Goal: Obtain resource: Obtain resource

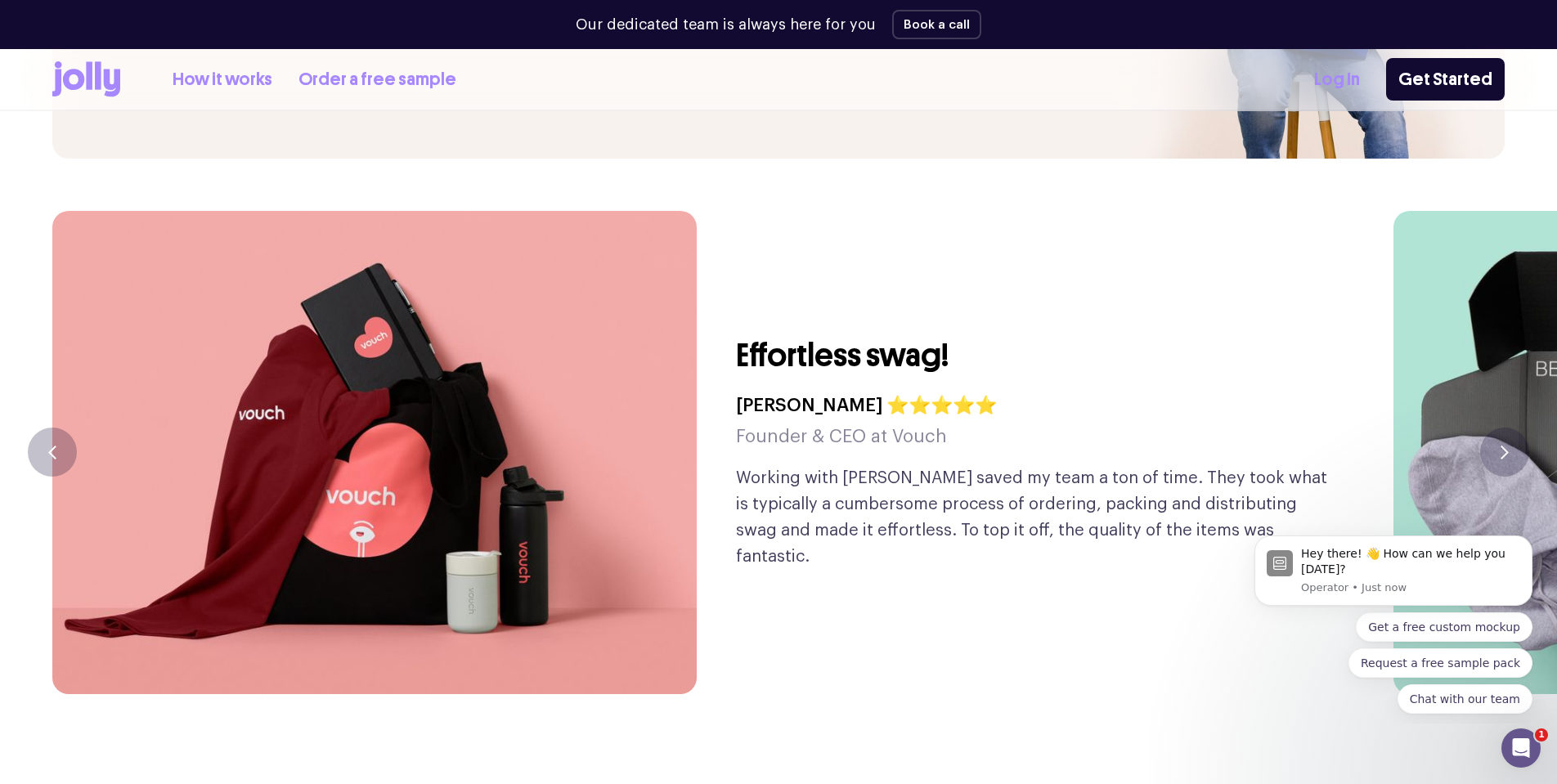
scroll to position [3902, 0]
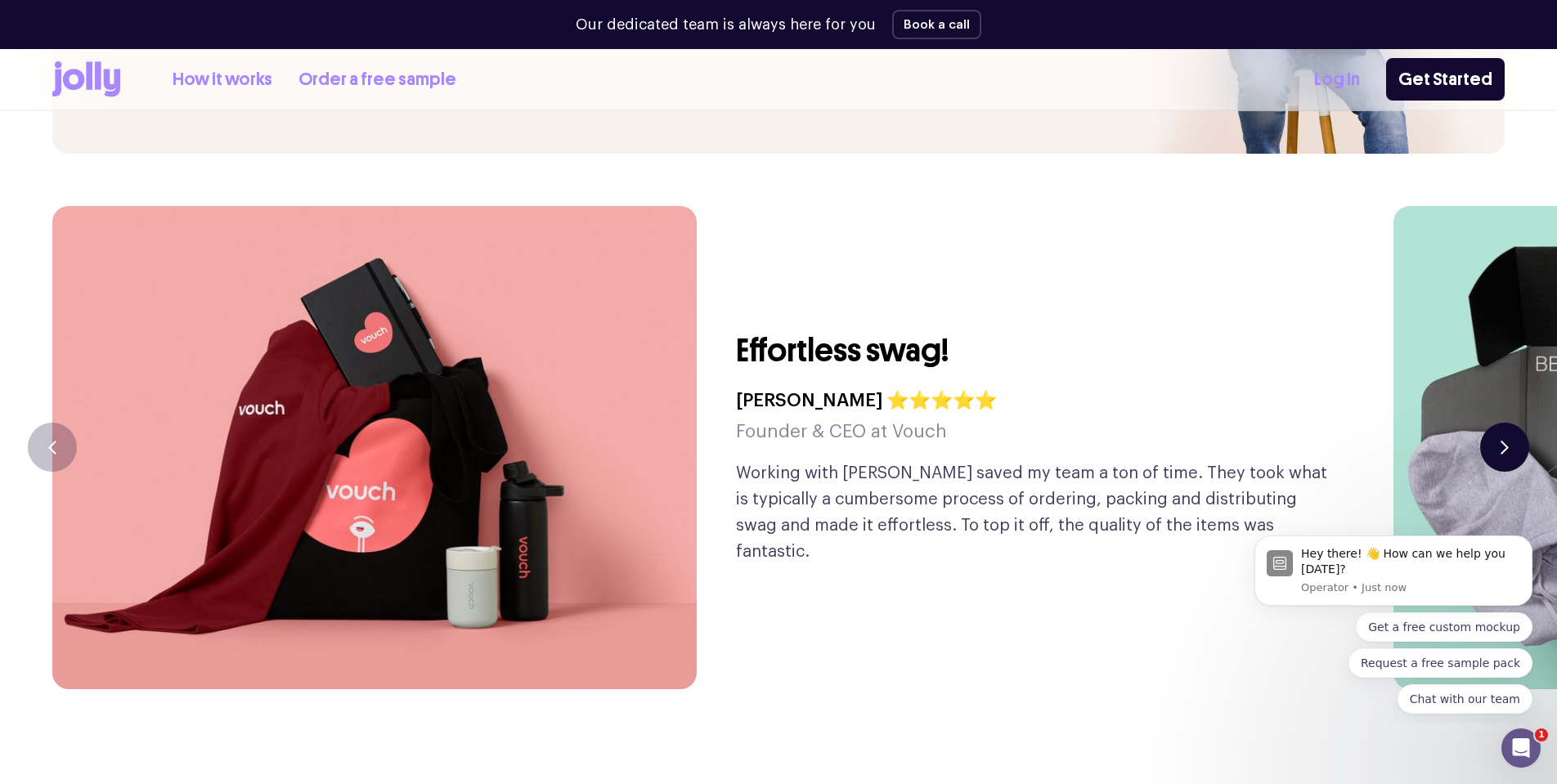
click at [1506, 440] on icon "button" at bounding box center [1505, 447] width 8 height 14
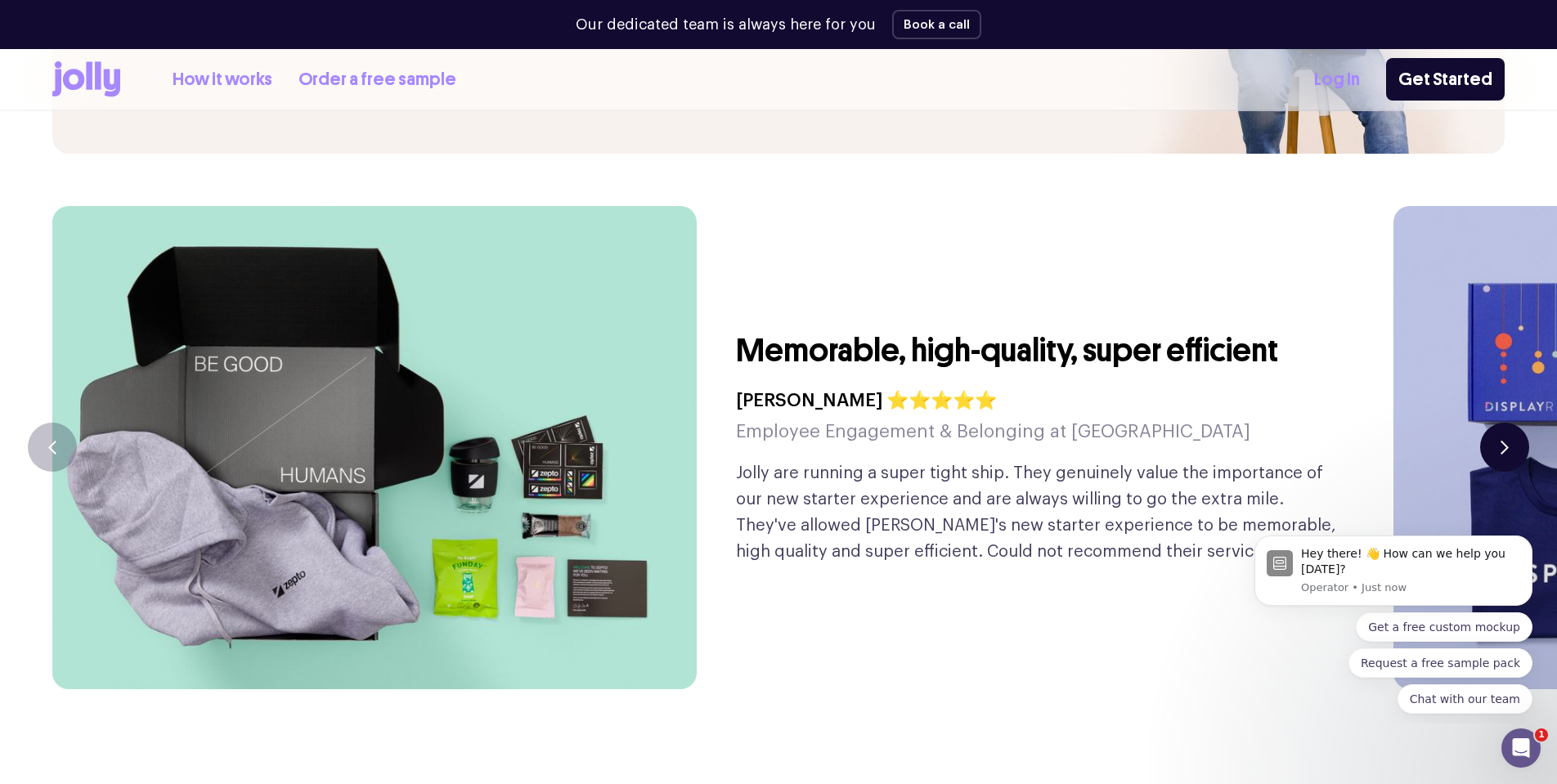
click at [1502, 422] on button "button" at bounding box center [1505, 447] width 49 height 49
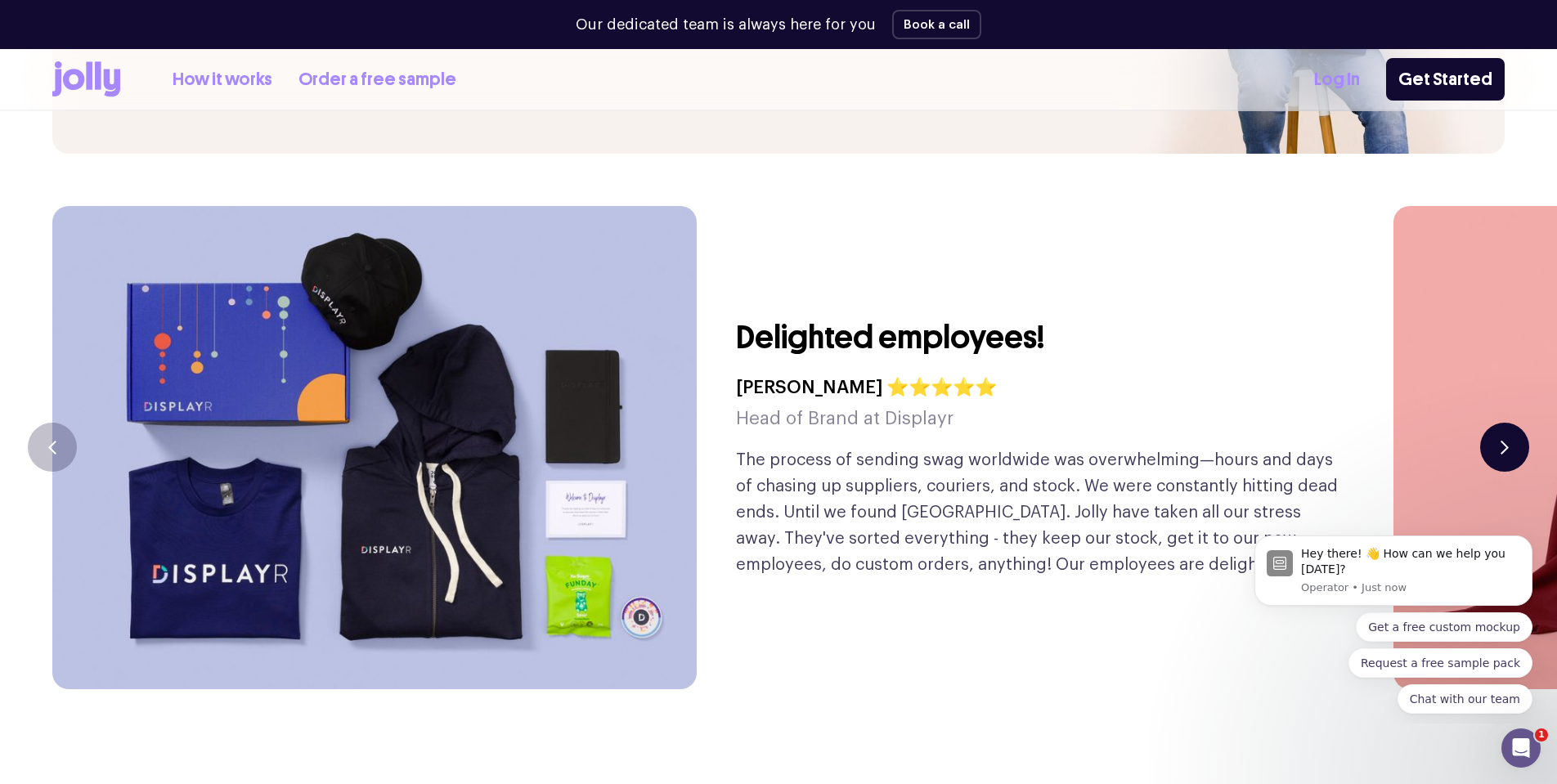
click at [1502, 422] on button "button" at bounding box center [1505, 447] width 49 height 49
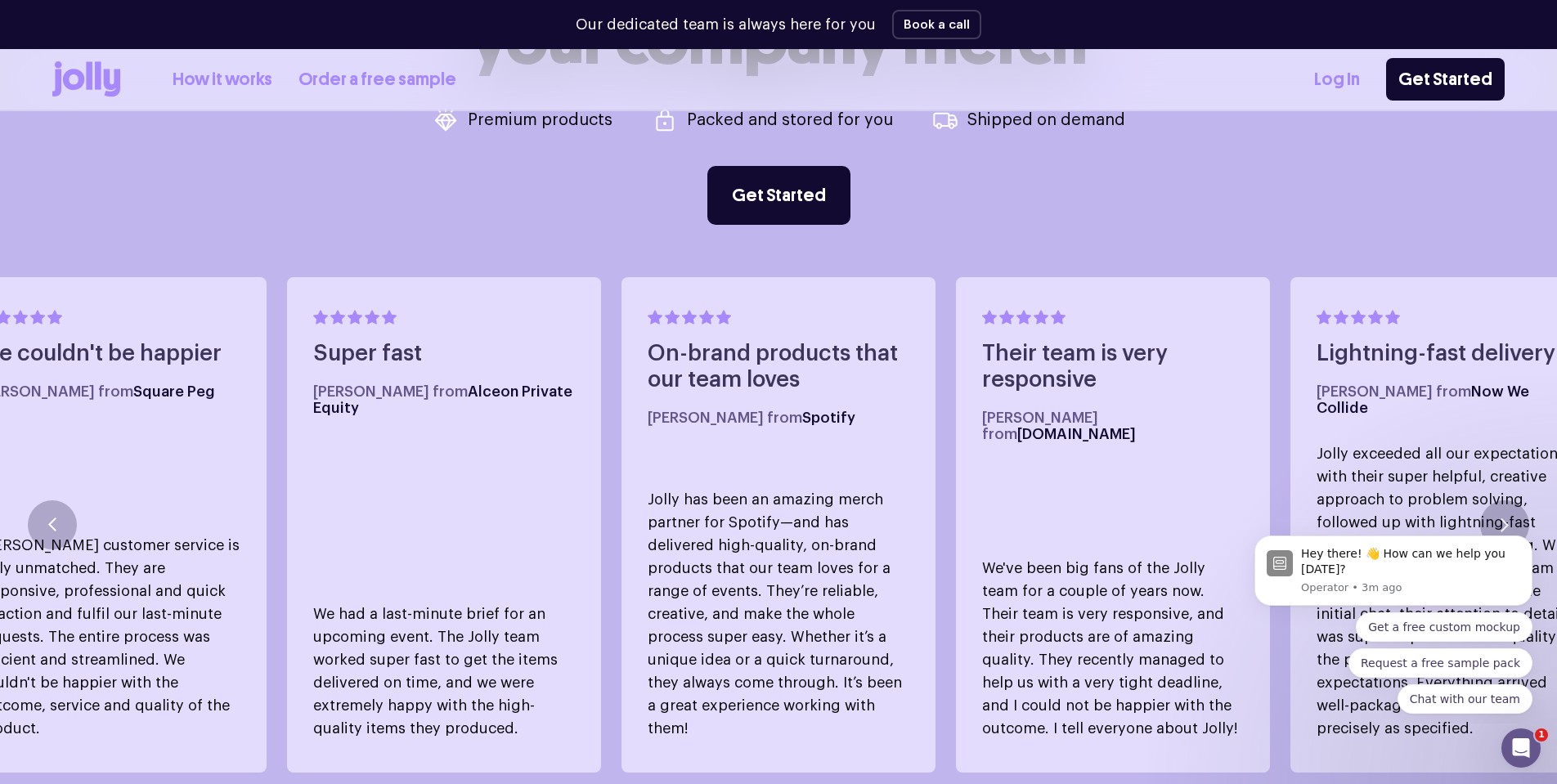
scroll to position [930, 0]
click at [1505, 519] on icon "button" at bounding box center [1504, 525] width 6 height 11
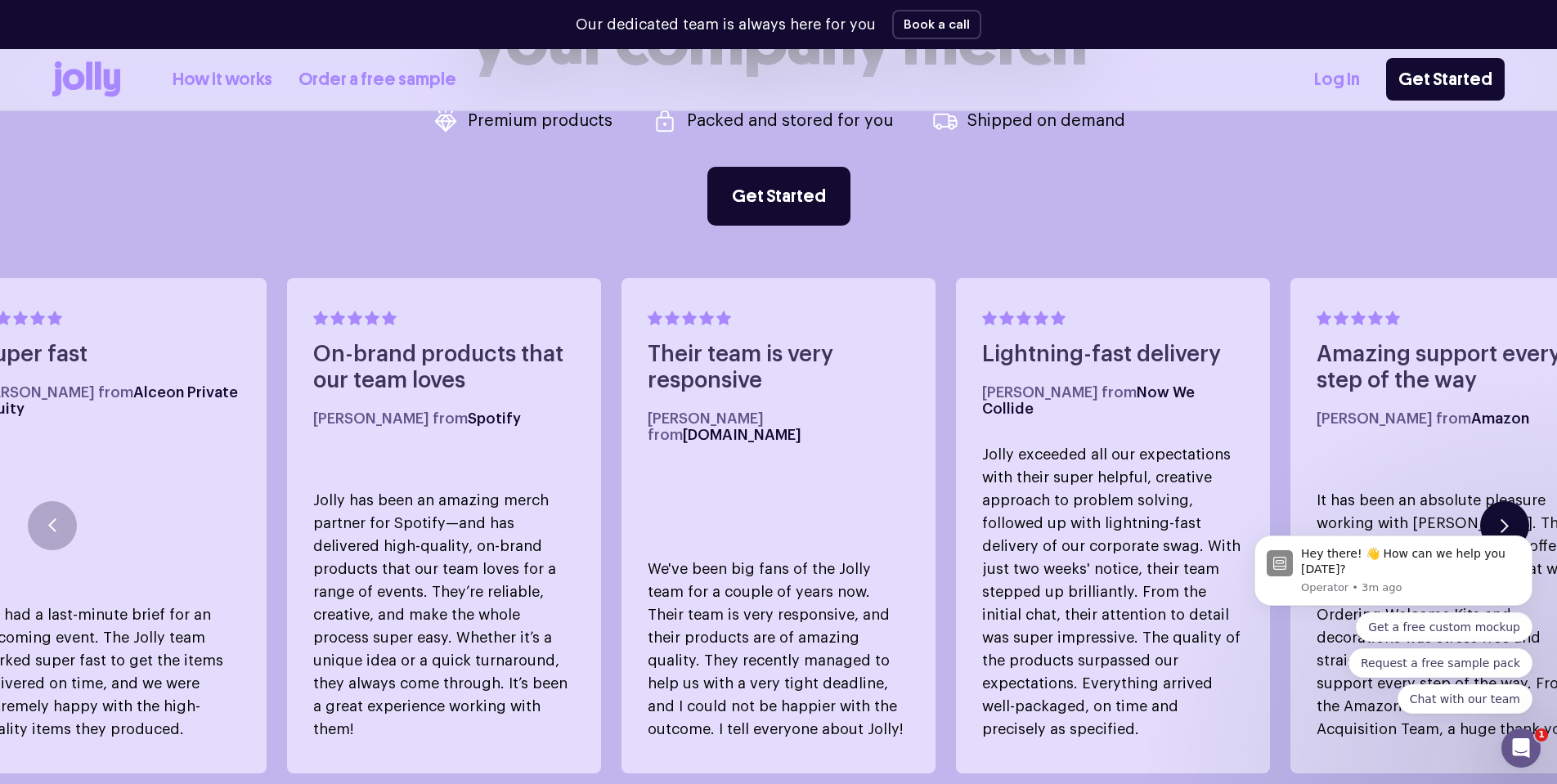
click at [1505, 519] on icon "button" at bounding box center [1504, 525] width 6 height 11
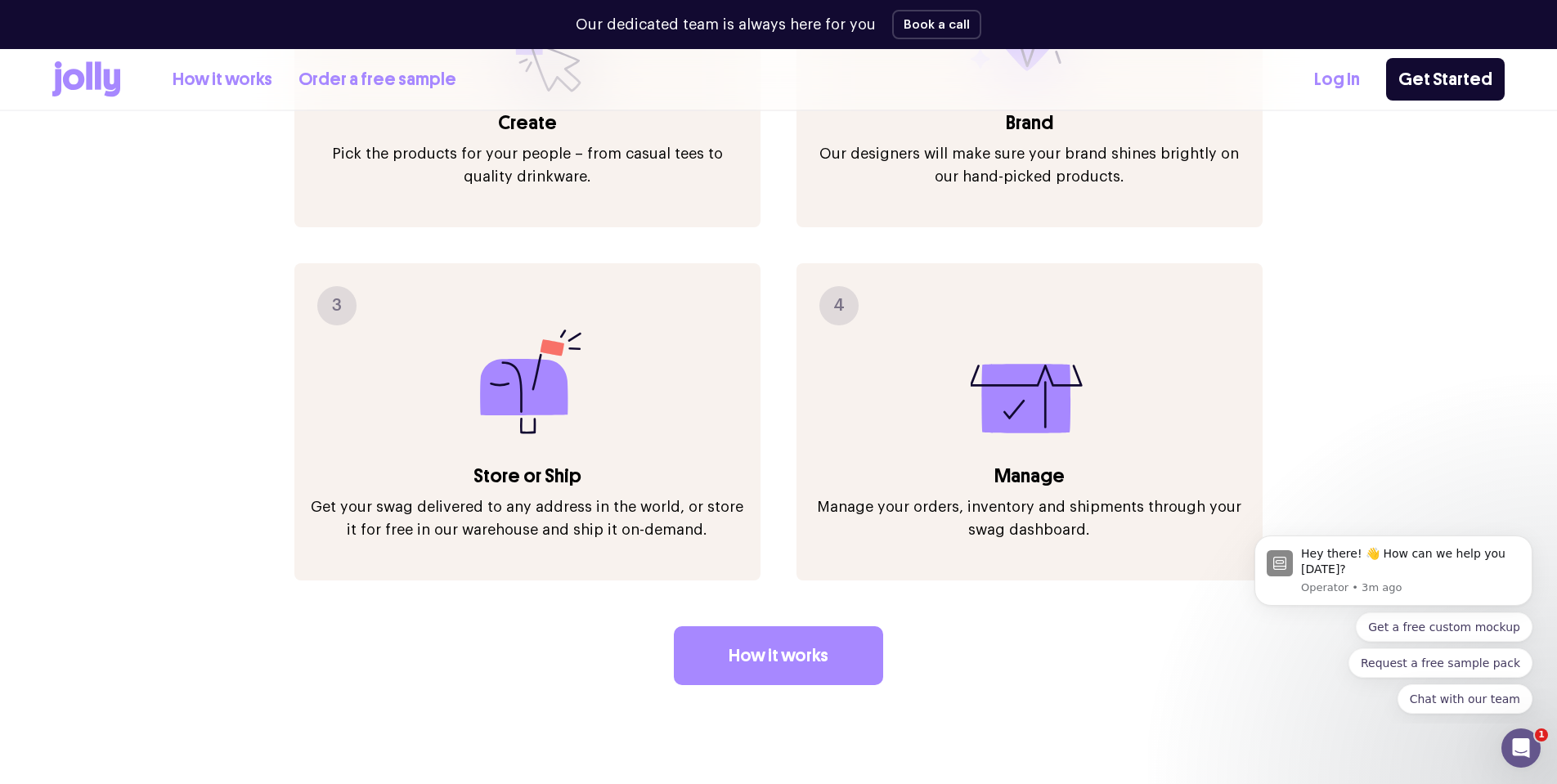
scroll to position [2217, 0]
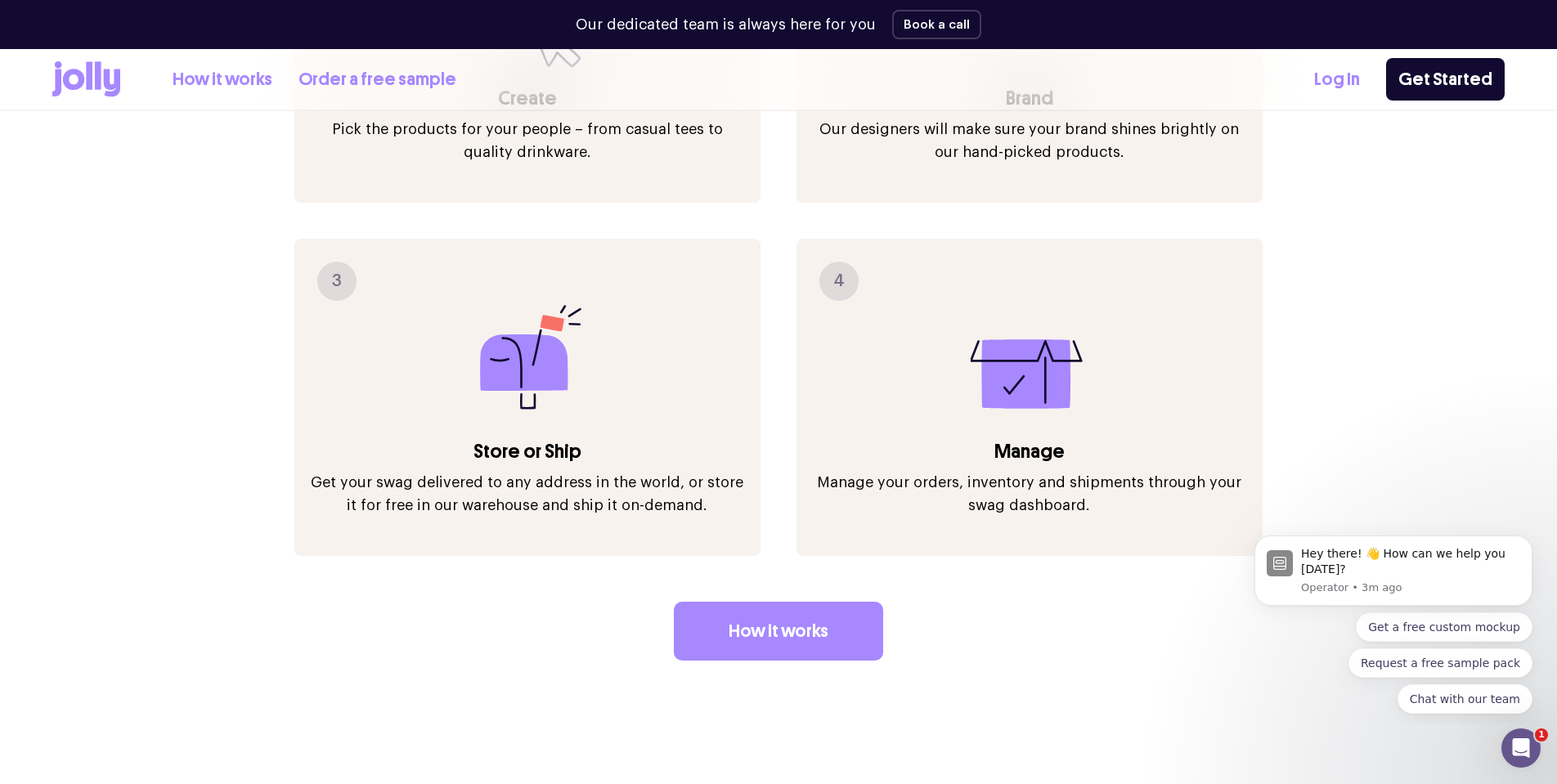
click at [343, 70] on link "Order a free sample" at bounding box center [377, 80] width 158 height 27
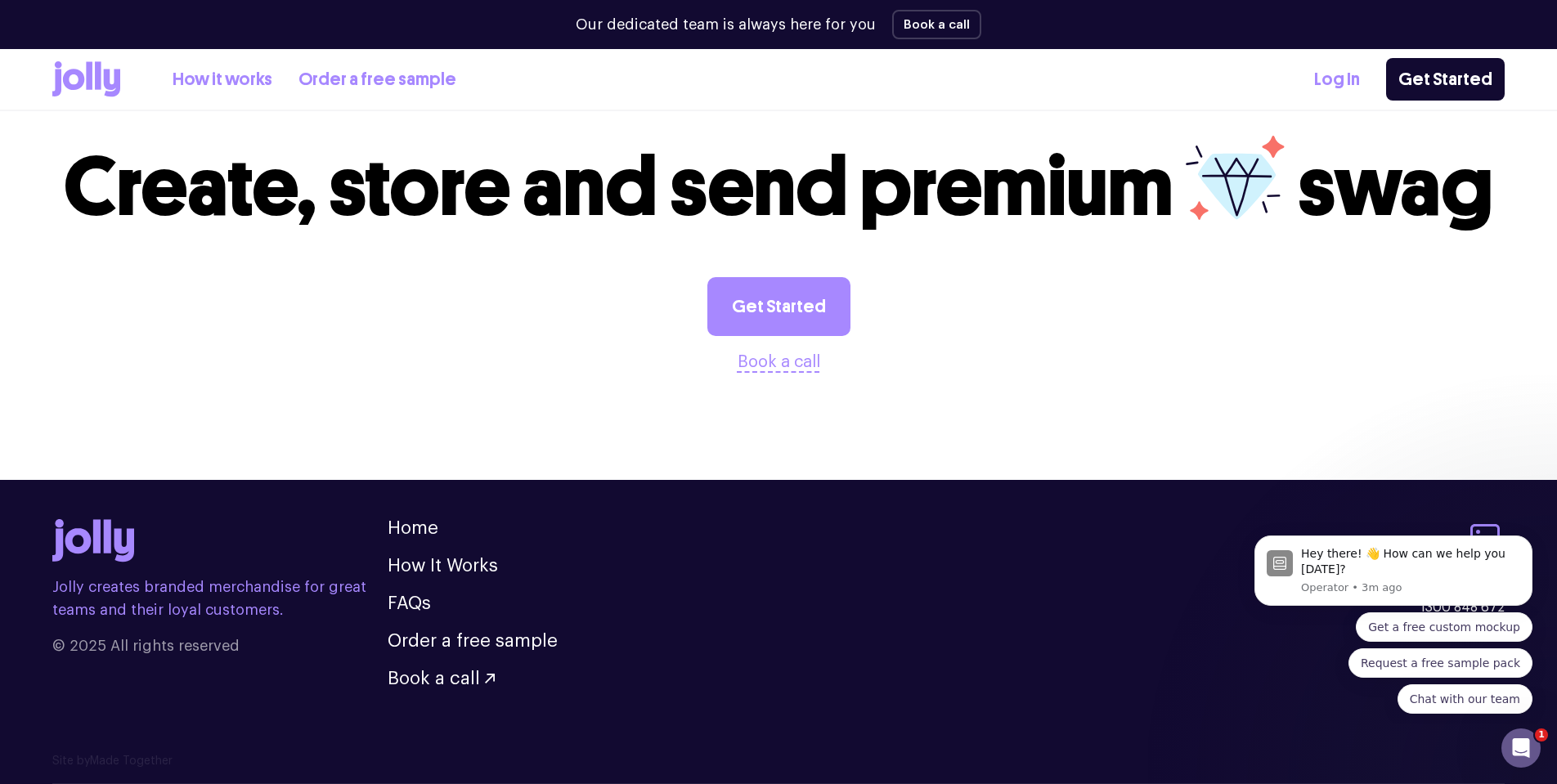
scroll to position [1686, 0]
click at [413, 601] on link "FAQs" at bounding box center [409, 604] width 43 height 18
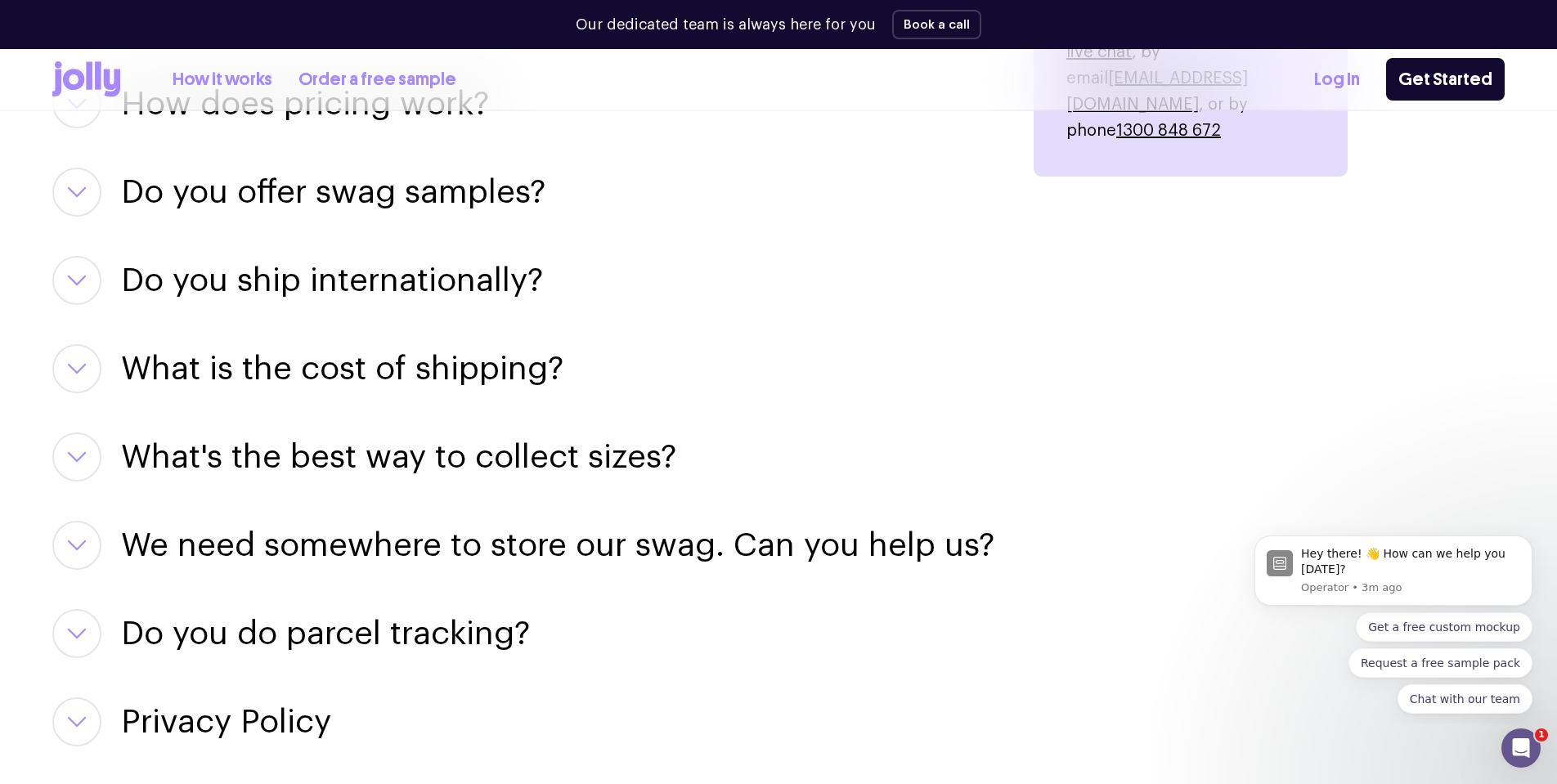
scroll to position [2268, 0]
click at [80, 198] on button "button" at bounding box center [77, 191] width 49 height 49
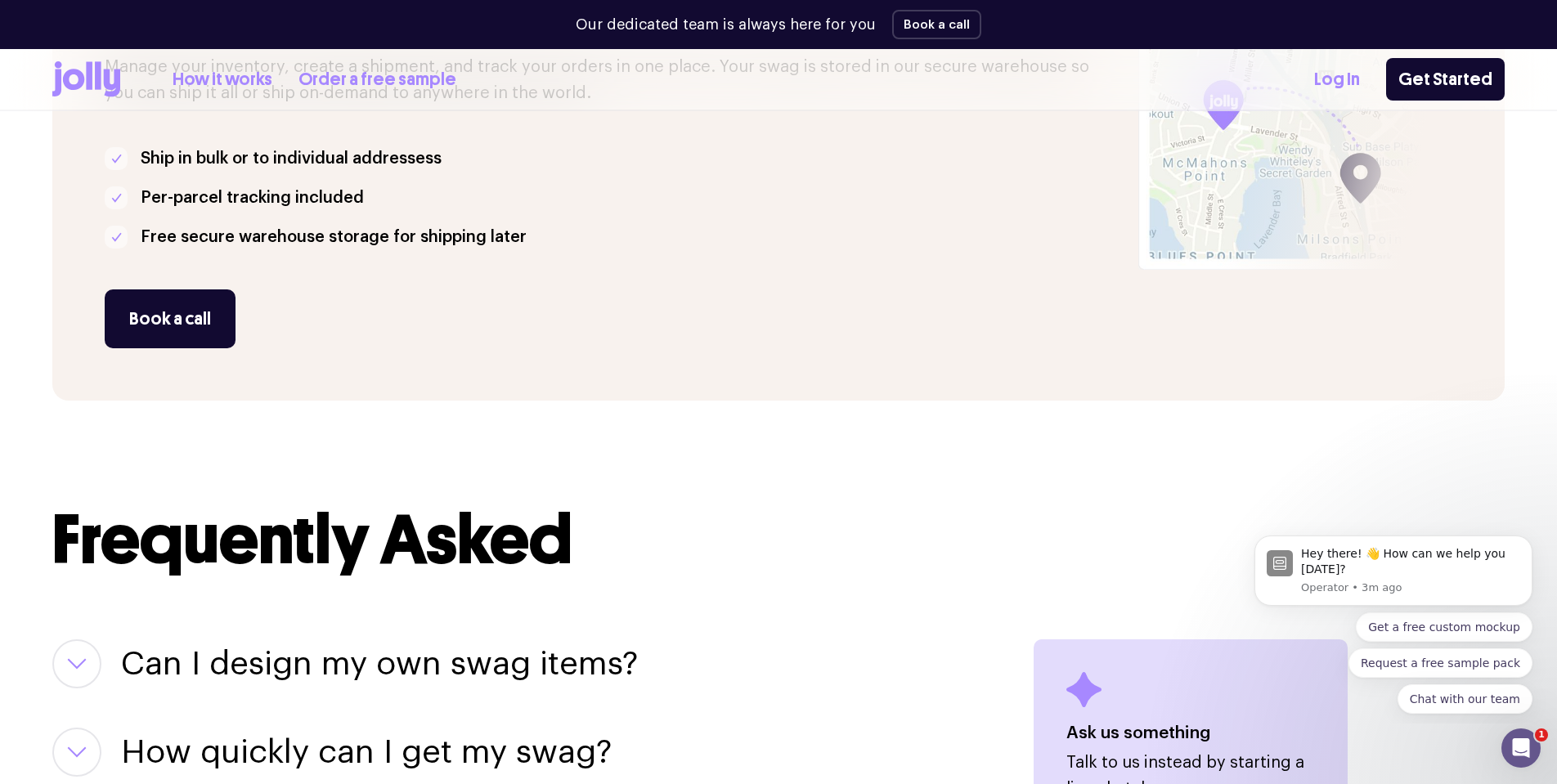
scroll to position [622, 0]
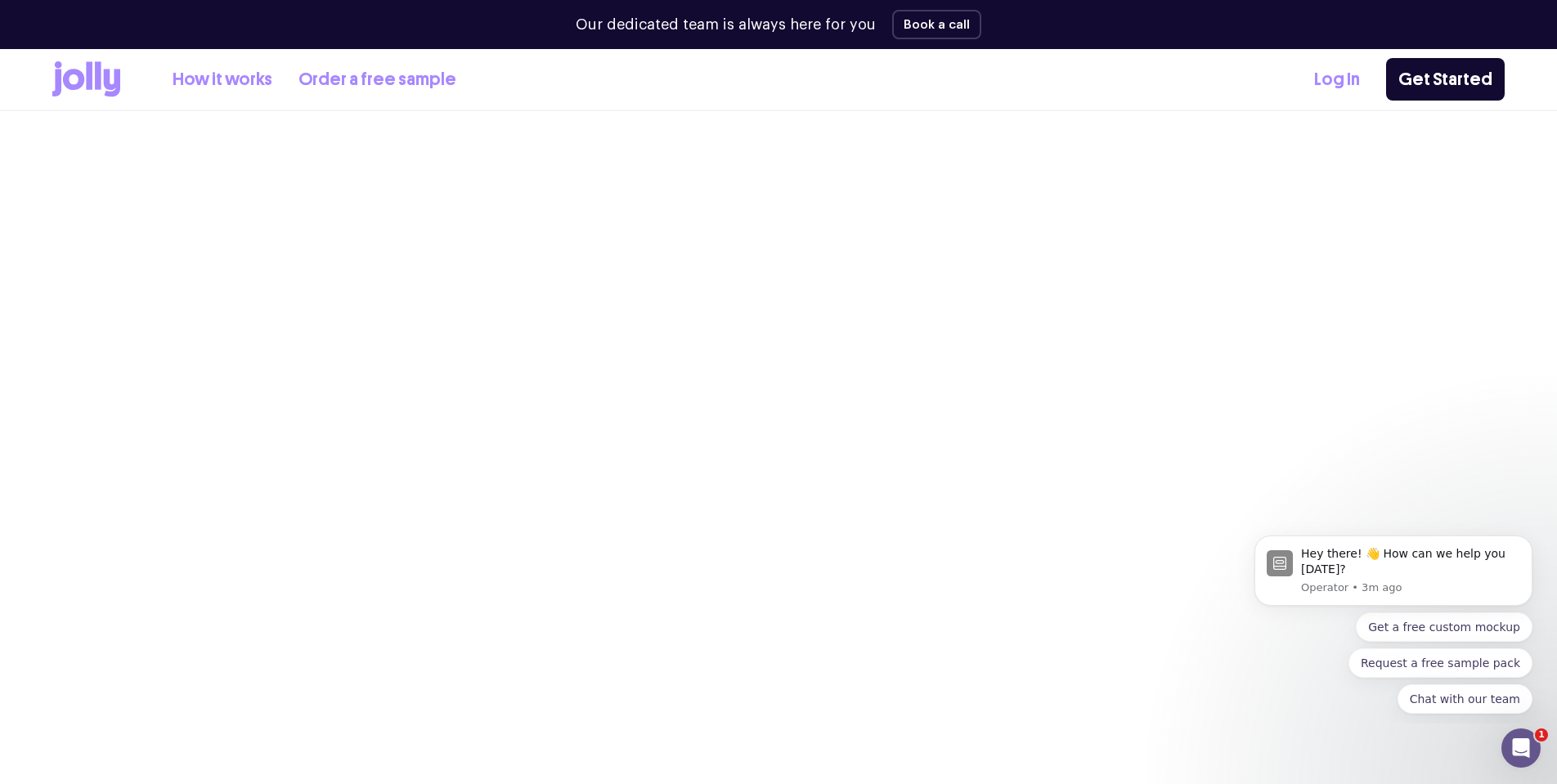
scroll to position [1686, 0]
